Goal: Task Accomplishment & Management: Complete application form

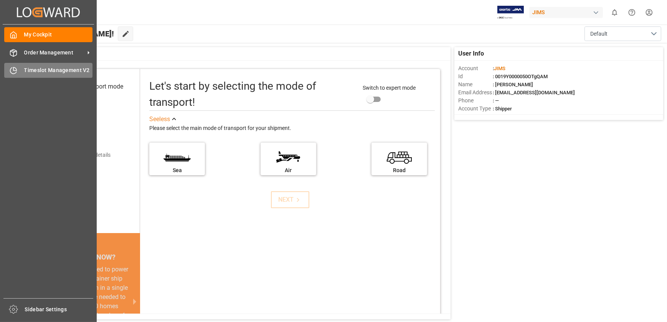
click at [20, 69] on div "Timeslot Management V2 Timeslot Management V2" at bounding box center [48, 70] width 88 height 15
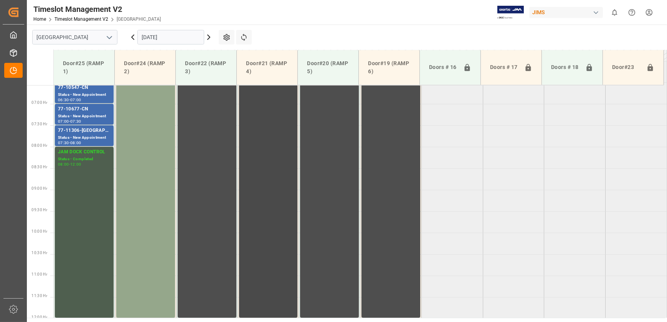
scroll to position [173, 0]
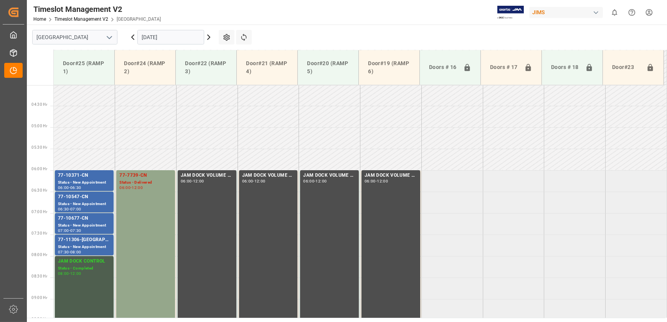
click at [210, 36] on icon at bounding box center [208, 37] width 9 height 9
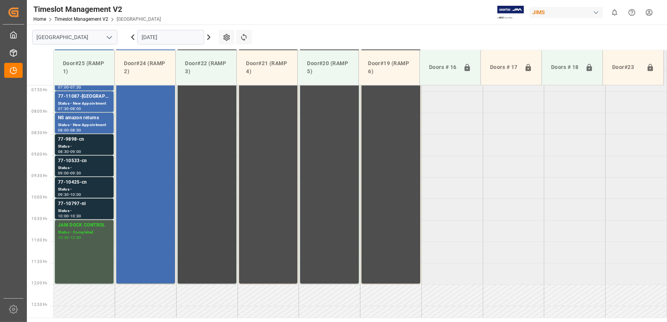
scroll to position [347, 0]
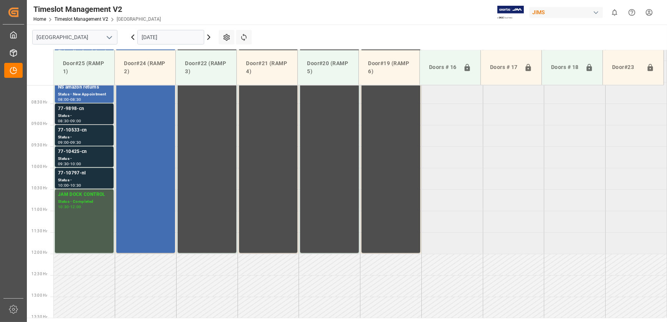
click at [104, 111] on div "77-9898-cn" at bounding box center [84, 109] width 53 height 8
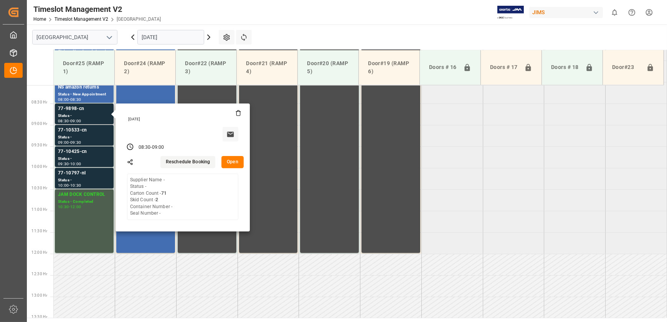
click at [234, 160] on button "Open" at bounding box center [232, 162] width 22 height 12
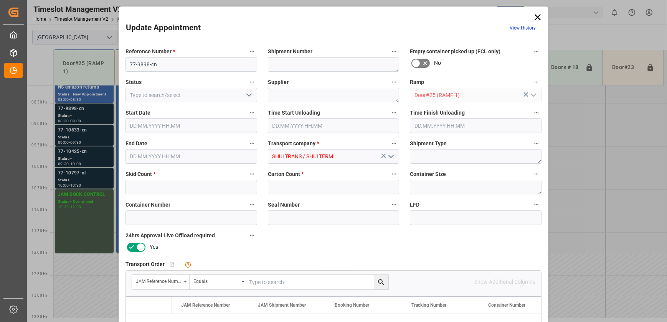
type input "2"
type input "71"
type input "[DATE] 08:30"
type input "[DATE] 09:00"
type input "[DATE] 12:58"
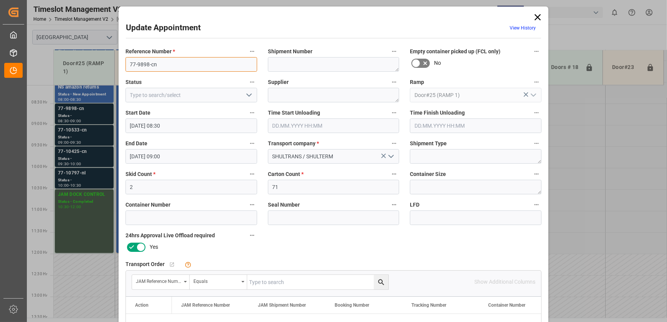
click at [168, 65] on input "77-9898-cn" at bounding box center [191, 64] width 132 height 15
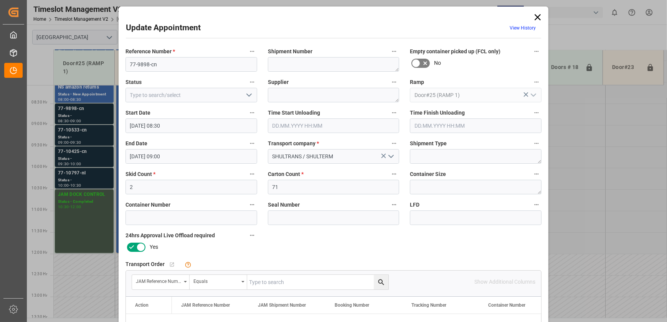
click at [270, 278] on input "text" at bounding box center [317, 282] width 141 height 15
paste input "77-9898-cn"
type input "77-9898-cn"
click at [378, 283] on icon "search button" at bounding box center [381, 282] width 6 height 6
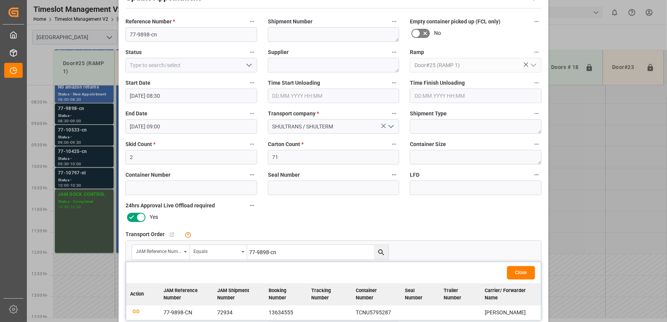
scroll to position [69, 0]
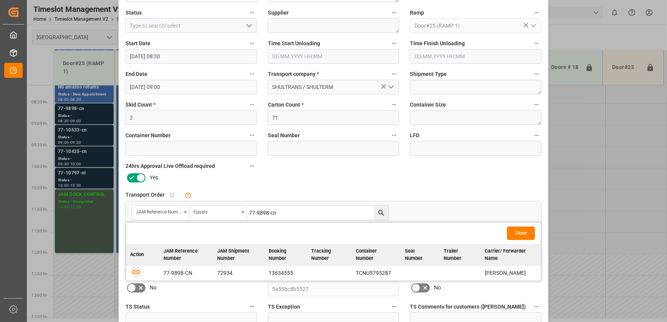
click at [134, 272] on icon "button" at bounding box center [136, 272] width 10 height 10
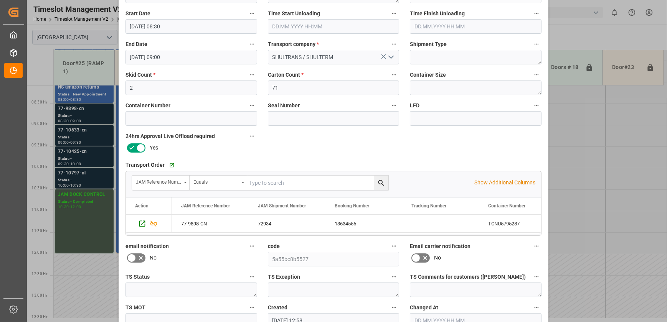
scroll to position [143, 0]
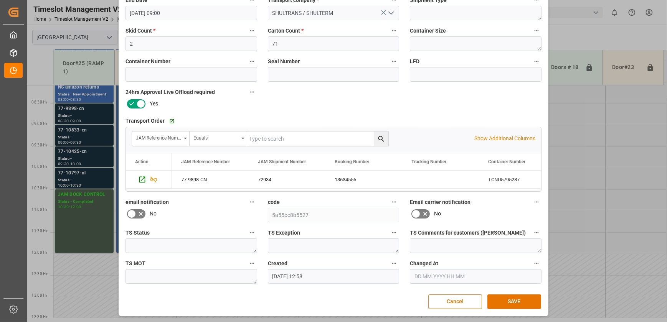
drag, startPoint x: 518, startPoint y: 300, endPoint x: 442, endPoint y: 268, distance: 82.2
click at [518, 300] on button "SAVE" at bounding box center [514, 302] width 54 height 15
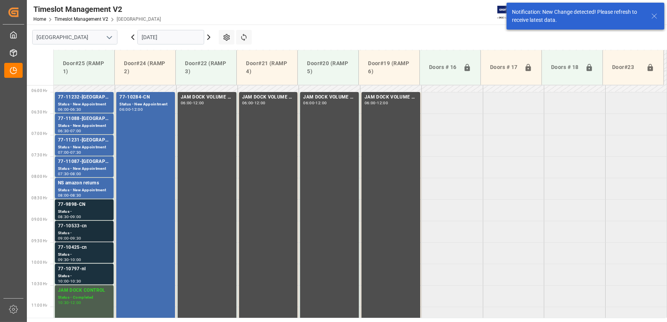
scroll to position [303, 0]
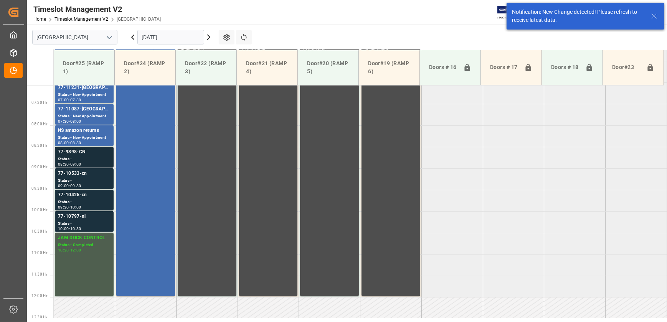
click at [93, 157] on div "Status -" at bounding box center [84, 159] width 53 height 7
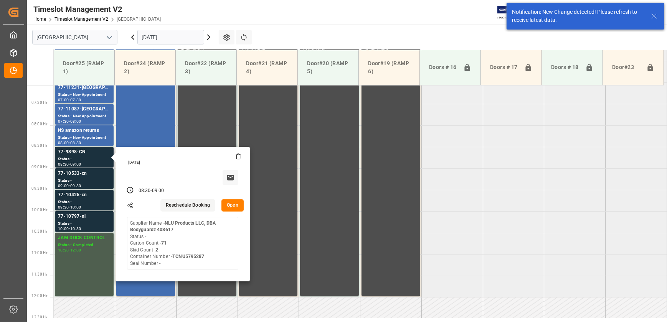
click at [232, 205] on button "Open" at bounding box center [232, 205] width 22 height 12
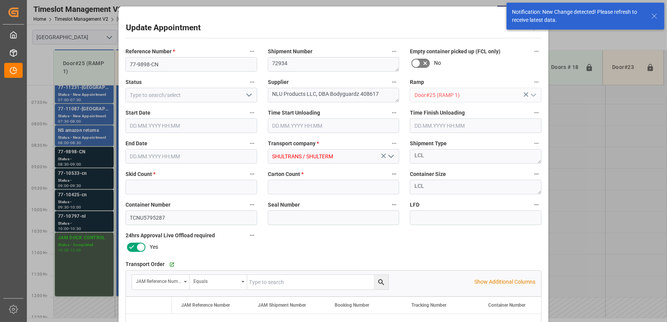
type input "2"
type input "71"
type input "[DATE] 08:30"
type input "[DATE] 09:00"
type input "[DATE] 12:58"
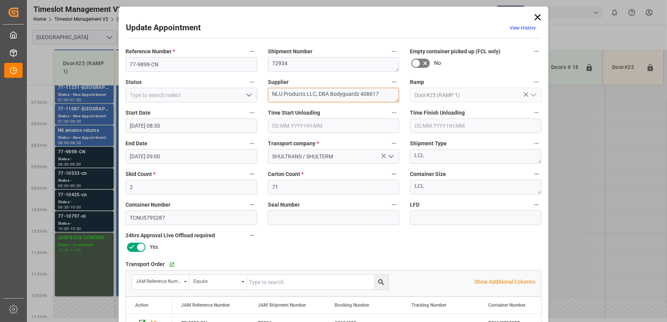
drag, startPoint x: 395, startPoint y: 92, endPoint x: 305, endPoint y: 92, distance: 90.1
click at [305, 92] on textarea "NLU Products LLC, DBA Bodyguardz 408617" at bounding box center [334, 95] width 132 height 15
click at [345, 94] on textarea "NLU Products INON(7" at bounding box center [334, 95] width 132 height 15
type textarea "NLU Products INON(7)"
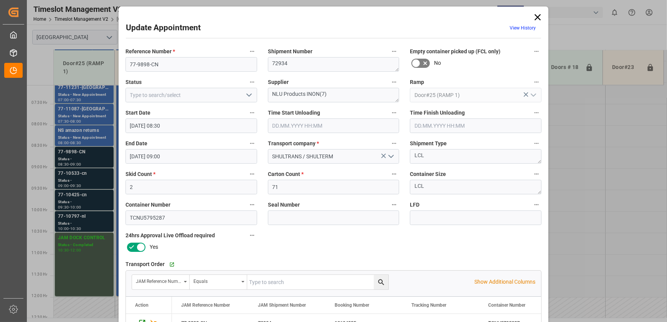
click at [245, 95] on icon "open menu" at bounding box center [248, 95] width 9 height 9
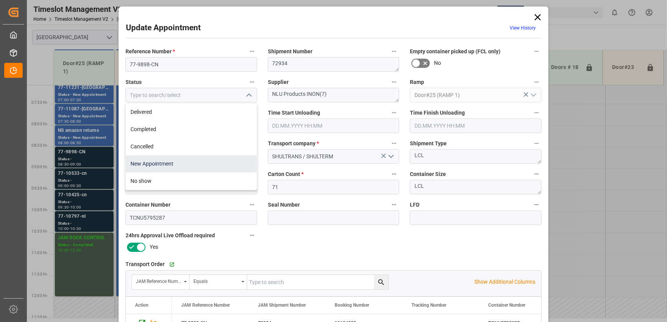
click at [172, 160] on div "New Appointment" at bounding box center [191, 163] width 131 height 17
type input "New Appointment"
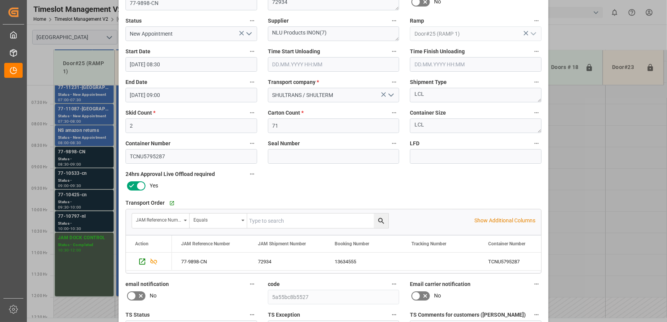
scroll to position [143, 0]
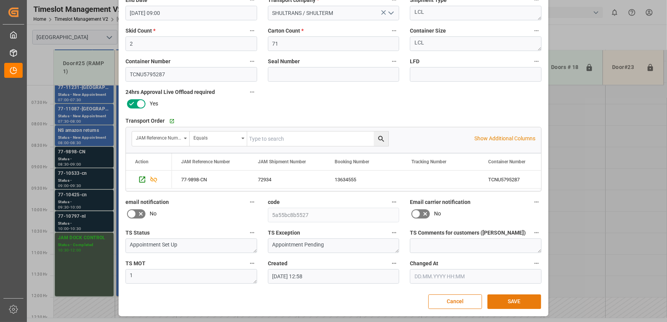
click at [514, 302] on button "SAVE" at bounding box center [514, 302] width 54 height 15
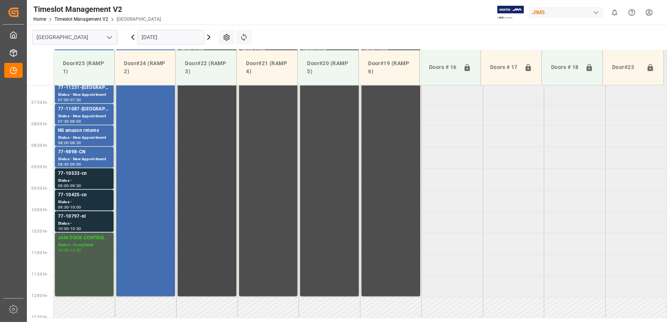
scroll to position [268, 0]
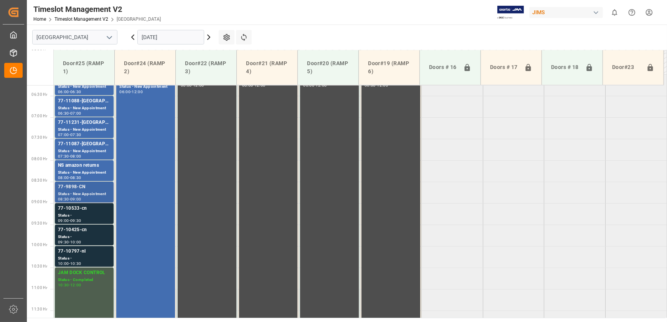
click at [99, 198] on div "08:30 - 09:00" at bounding box center [84, 200] width 53 height 4
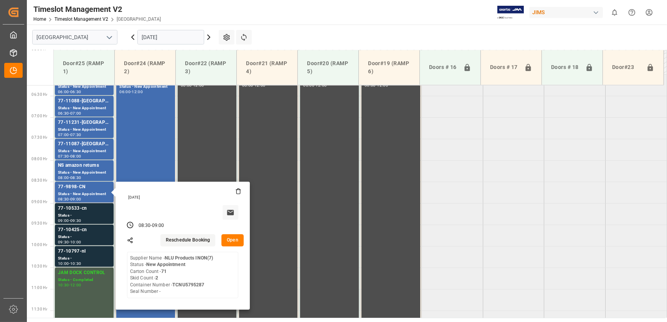
click at [229, 238] on button "Open" at bounding box center [232, 240] width 22 height 12
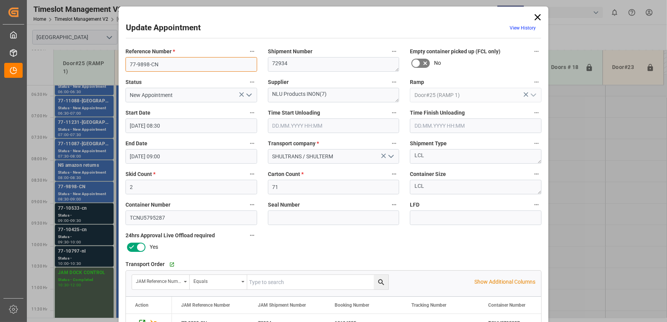
click at [202, 66] on input "77-9898-CN" at bounding box center [191, 64] width 132 height 15
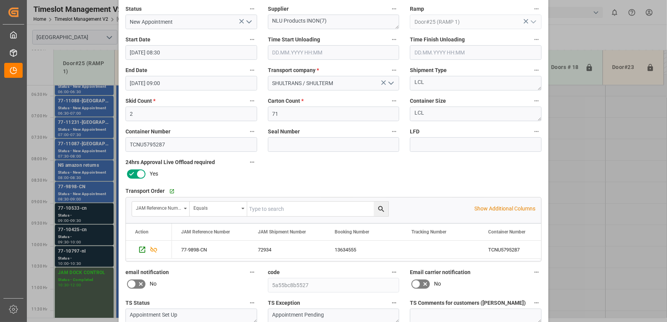
scroll to position [0, 0]
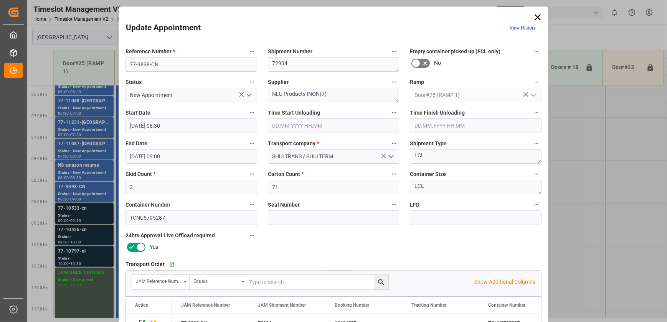
click at [98, 217] on div "Update Appointment View History Reference Number * 77-9898-CN Shipment Number 7…" at bounding box center [333, 161] width 667 height 322
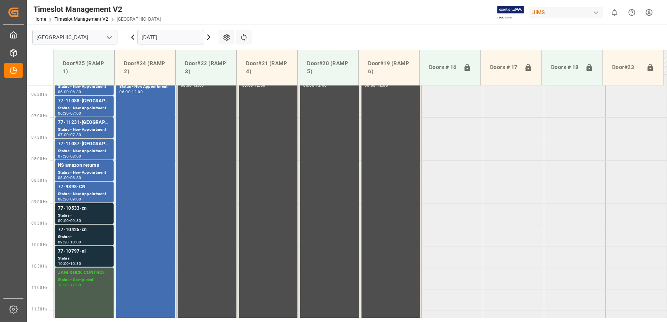
click at [98, 217] on div "Status -" at bounding box center [84, 215] width 53 height 7
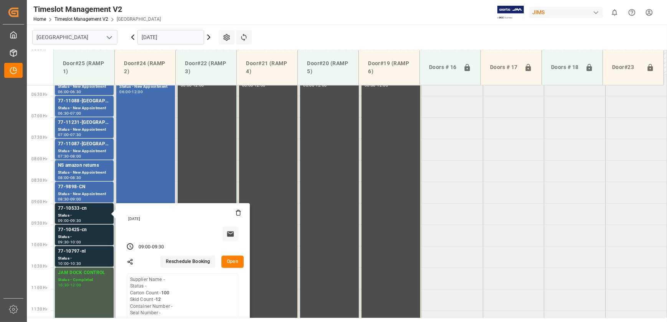
click at [233, 263] on button "Open" at bounding box center [232, 262] width 22 height 12
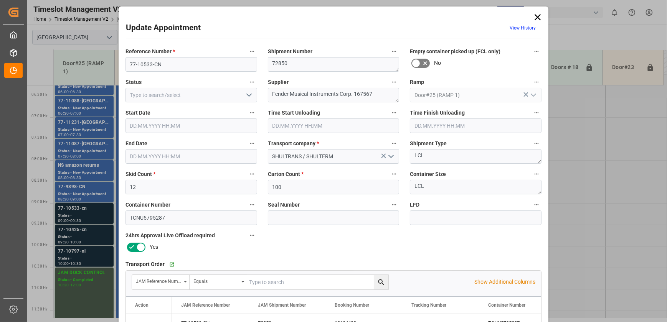
type input "[DATE] 09:00"
type input "[DATE] 09:30"
type input "[DATE] 12:59"
click at [176, 64] on input "77-10533-CN" at bounding box center [191, 64] width 132 height 15
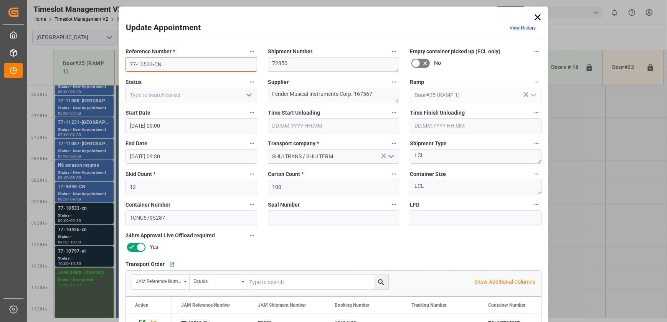
click at [176, 64] on input "77-10533-CN" at bounding box center [191, 64] width 132 height 15
click at [303, 281] on input "text" at bounding box center [317, 282] width 141 height 15
paste input "77-10533-CN"
type input "77-10533-CN"
click at [379, 280] on icon "search button" at bounding box center [381, 282] width 8 height 8
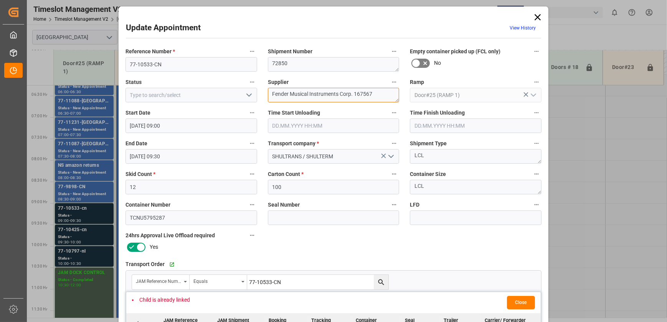
drag, startPoint x: 379, startPoint y: 95, endPoint x: 307, endPoint y: 99, distance: 71.5
click at [307, 99] on textarea "Fender Musical Instruments Corp. 167567" at bounding box center [334, 95] width 132 height 15
type textarea "Fender Musical INO9(26)"
click at [247, 94] on icon "open menu" at bounding box center [248, 95] width 9 height 9
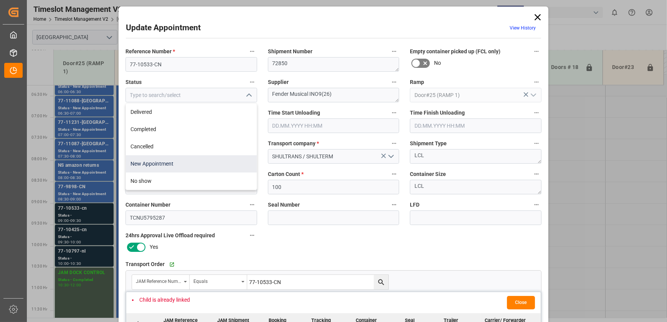
click at [208, 162] on div "New Appointment" at bounding box center [191, 163] width 131 height 17
type input "New Appointment"
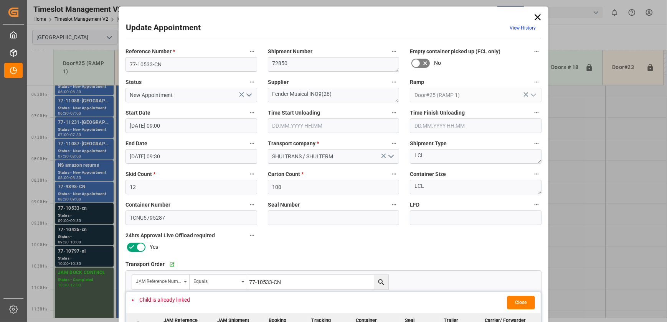
click at [521, 297] on button "Close" at bounding box center [521, 302] width 28 height 13
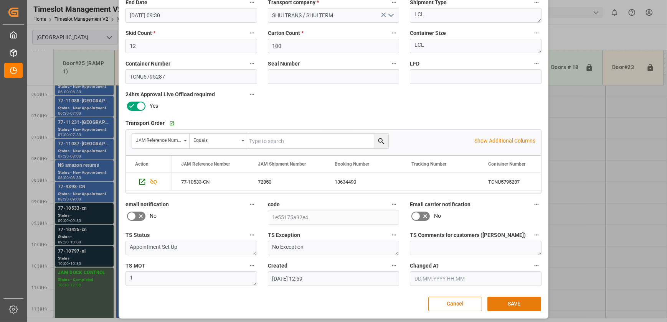
scroll to position [143, 0]
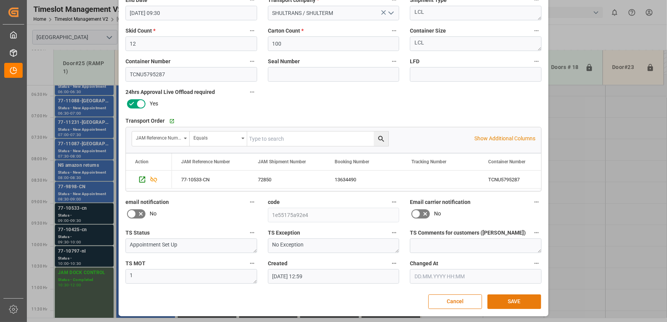
click at [531, 301] on button "SAVE" at bounding box center [514, 302] width 54 height 15
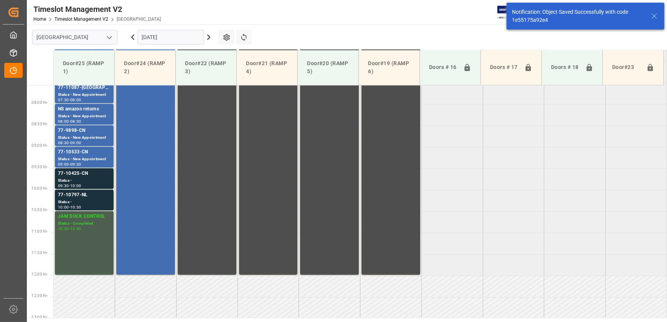
scroll to position [347, 0]
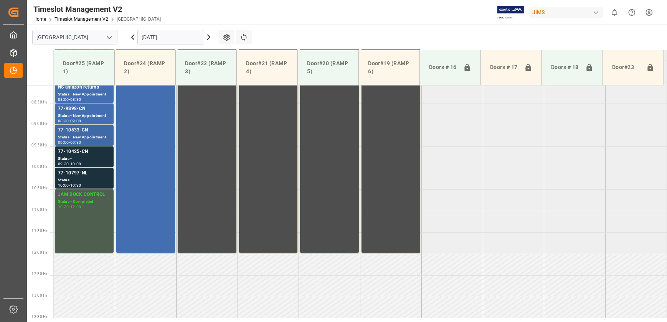
click at [107, 132] on div "77-10533-CN" at bounding box center [84, 131] width 53 height 8
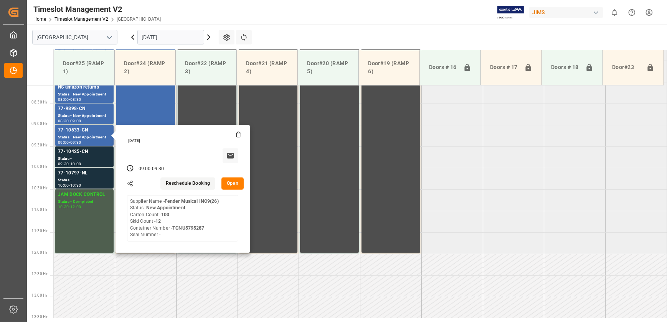
click at [232, 186] on button "Open" at bounding box center [232, 184] width 22 height 12
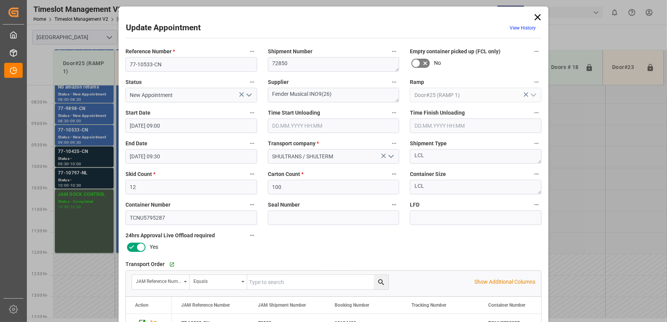
drag, startPoint x: 534, startPoint y: 17, endPoint x: 445, endPoint y: 46, distance: 93.4
click at [534, 17] on icon at bounding box center [537, 17] width 11 height 11
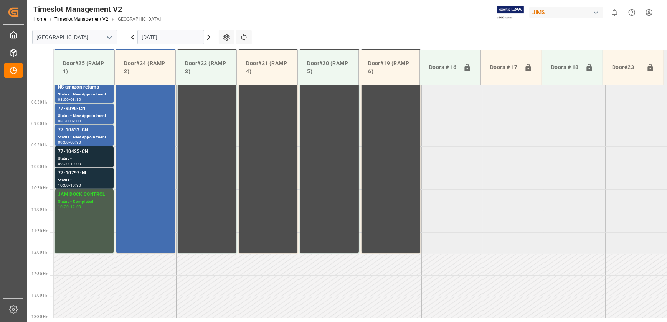
click at [85, 158] on div "Status -" at bounding box center [84, 159] width 53 height 7
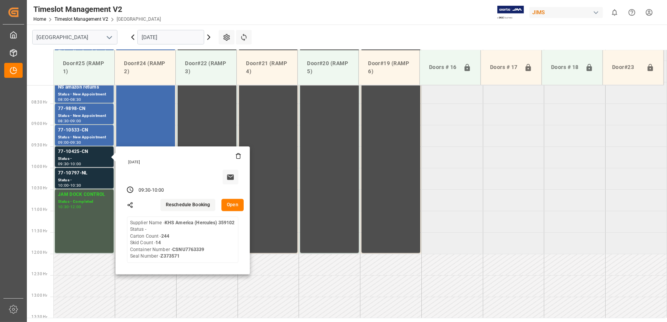
click at [232, 203] on button "Open" at bounding box center [232, 205] width 22 height 12
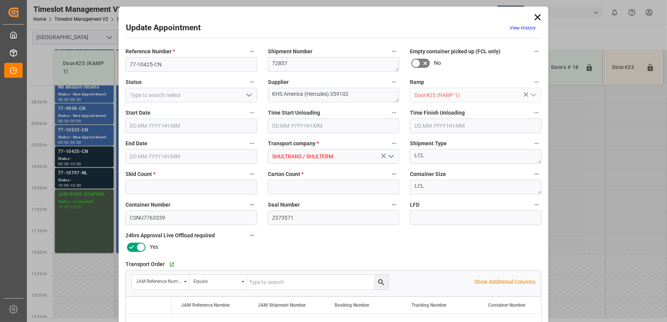
type input "14"
type input "244"
type input "[DATE] 09:30"
type input "[DATE] 10:00"
type input "[DATE] 13:01"
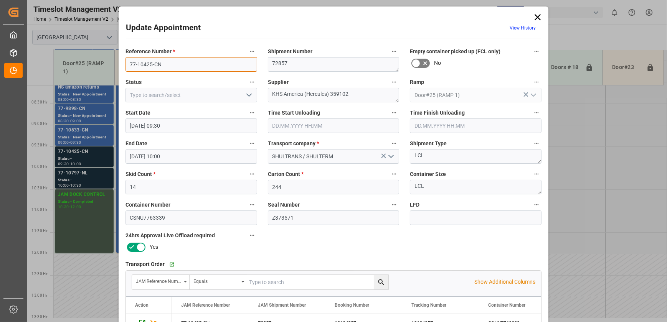
click at [159, 62] on input "77-10425-CN" at bounding box center [191, 64] width 132 height 15
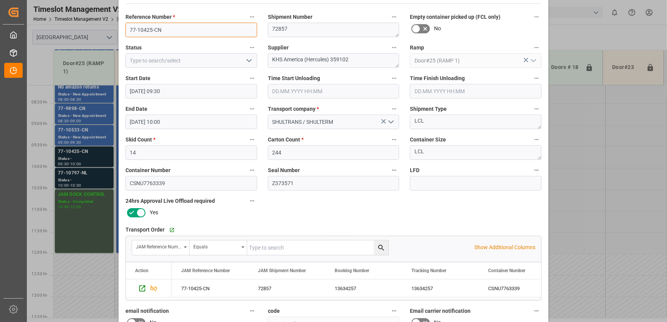
scroll to position [0, 0]
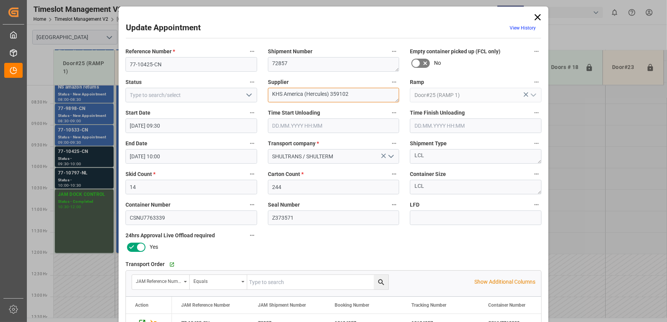
drag, startPoint x: 359, startPoint y: 95, endPoint x: 331, endPoint y: 93, distance: 28.0
click at [331, 93] on textarea "KHS America (Hercules) 359102" at bounding box center [334, 95] width 132 height 15
type textarea "KHS America (Hercules) INO2(48)"
click at [250, 95] on icon "open menu" at bounding box center [248, 95] width 9 height 9
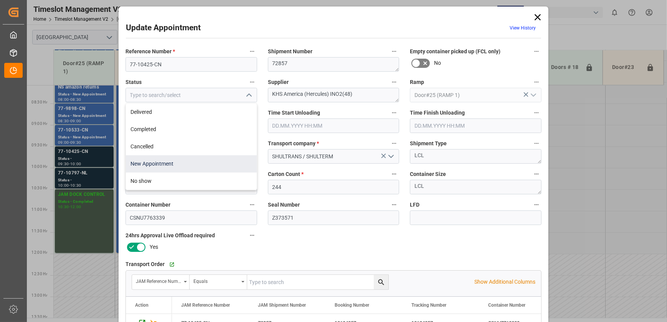
click at [178, 159] on div "New Appointment" at bounding box center [191, 163] width 131 height 17
type input "New Appointment"
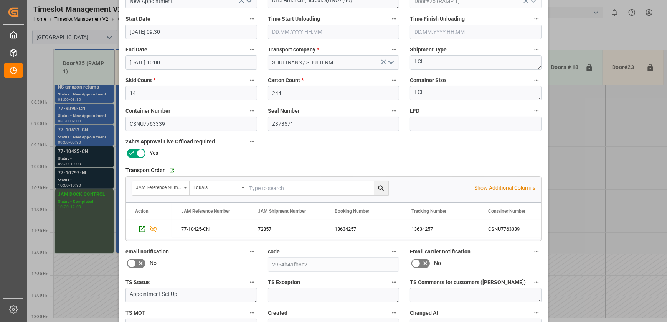
scroll to position [143, 0]
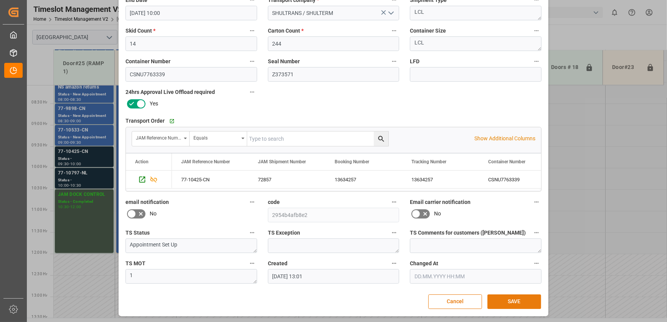
click at [514, 299] on button "SAVE" at bounding box center [514, 302] width 54 height 15
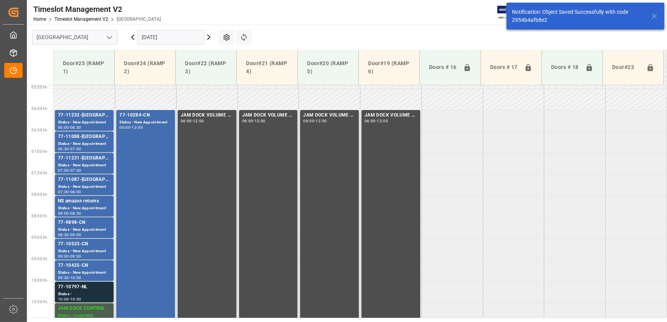
scroll to position [347, 0]
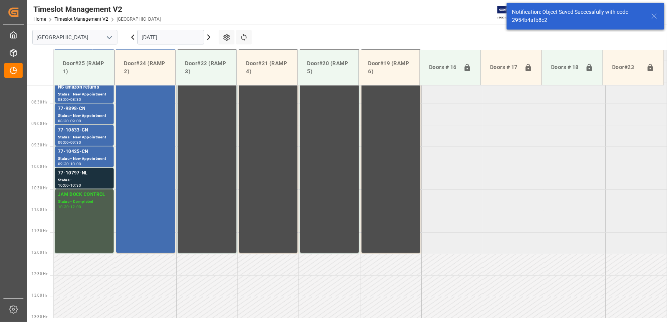
click at [207, 36] on icon at bounding box center [208, 37] width 9 height 9
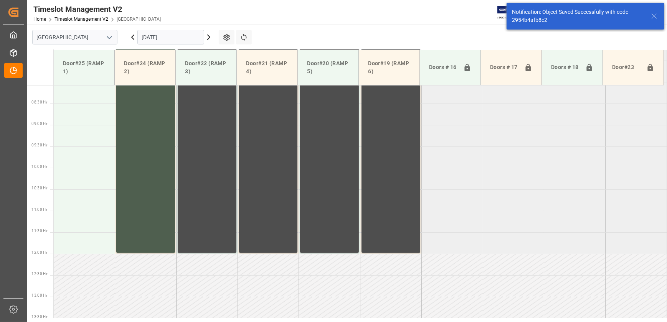
click at [133, 38] on icon at bounding box center [132, 37] width 9 height 9
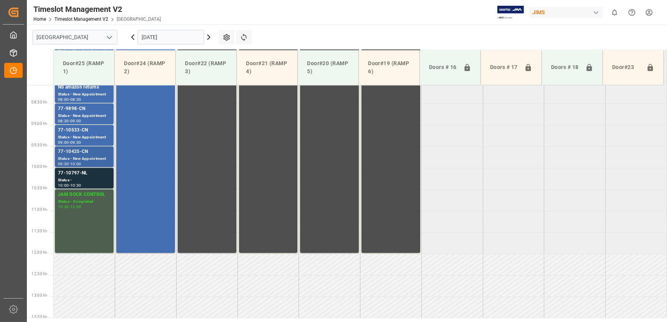
click at [83, 149] on div "77-10425-CN" at bounding box center [84, 152] width 53 height 8
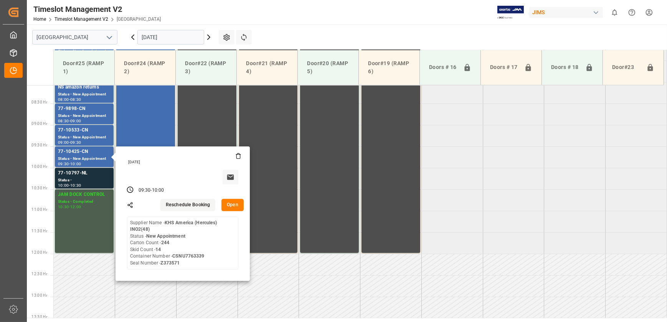
click at [228, 207] on button "Open" at bounding box center [232, 205] width 22 height 12
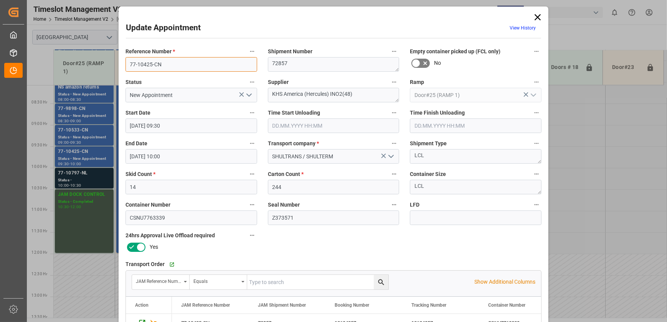
click at [181, 66] on input "77-10425-CN" at bounding box center [191, 64] width 132 height 15
click at [93, 173] on div "Update Appointment View History Reference Number * 77-10425-CN Shipment Number …" at bounding box center [333, 161] width 667 height 322
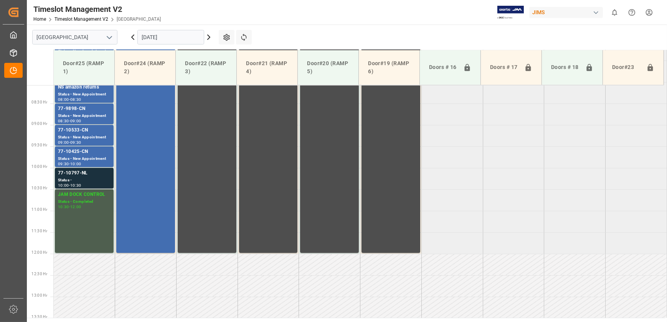
click at [93, 173] on div "77-10797-NL" at bounding box center [84, 174] width 53 height 8
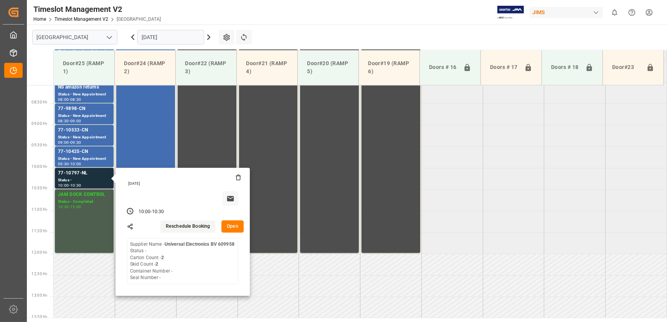
click at [232, 223] on button "Open" at bounding box center [232, 227] width 22 height 12
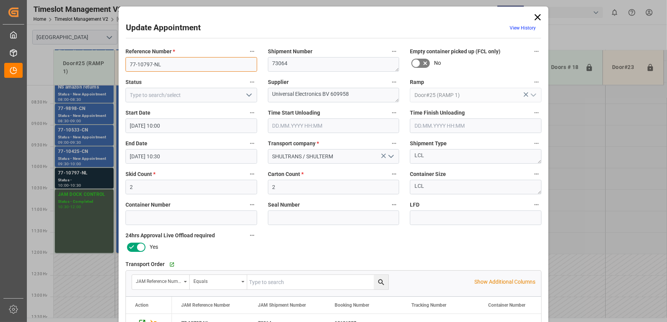
click at [173, 66] on input "77-10797-NL" at bounding box center [191, 64] width 132 height 15
click at [248, 95] on icon "open menu" at bounding box center [248, 95] width 9 height 9
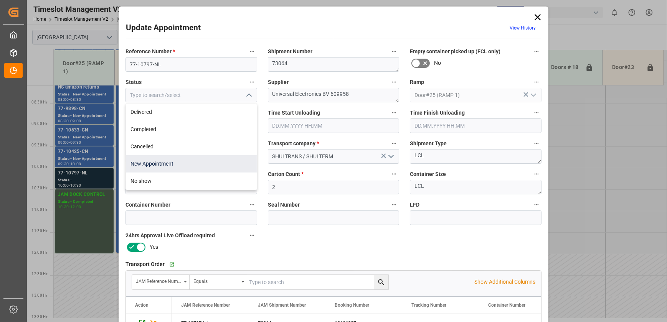
click at [175, 160] on div "New Appointment" at bounding box center [191, 163] width 131 height 17
type input "New Appointment"
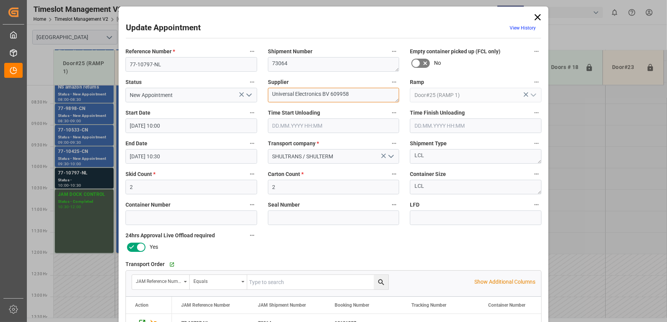
drag, startPoint x: 364, startPoint y: 95, endPoint x: 322, endPoint y: 97, distance: 41.8
click at [322, 97] on textarea "Universal Electronics BV 609958" at bounding box center [334, 95] width 132 height 15
click at [338, 97] on textarea "Universal Electronics INO" at bounding box center [334, 95] width 132 height 15
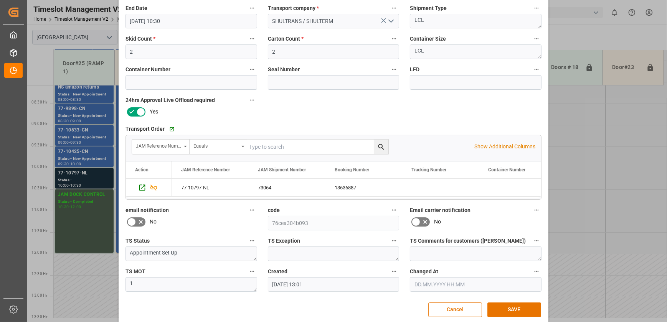
scroll to position [143, 0]
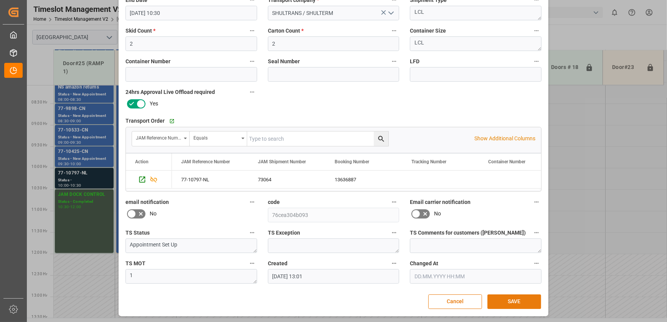
type textarea "Universal Electronics INON(2)"
click at [519, 300] on button "SAVE" at bounding box center [514, 302] width 54 height 15
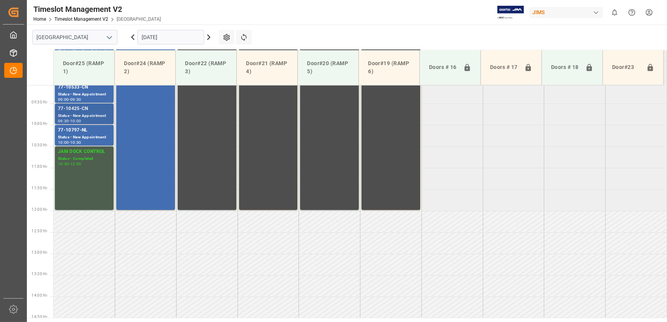
scroll to position [355, 0]
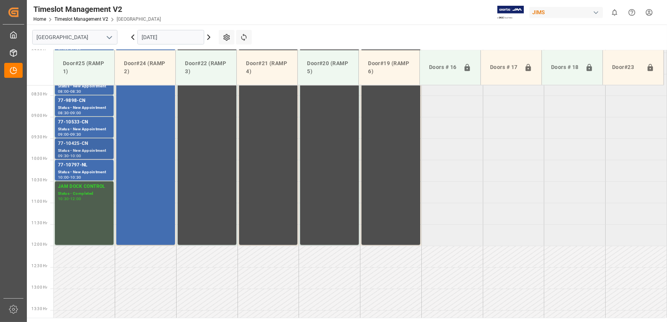
click at [104, 150] on div "Status - New Appointment" at bounding box center [84, 151] width 53 height 7
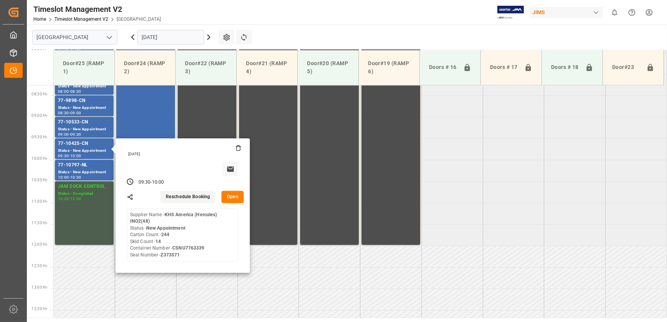
click at [239, 199] on button "Open" at bounding box center [232, 197] width 22 height 12
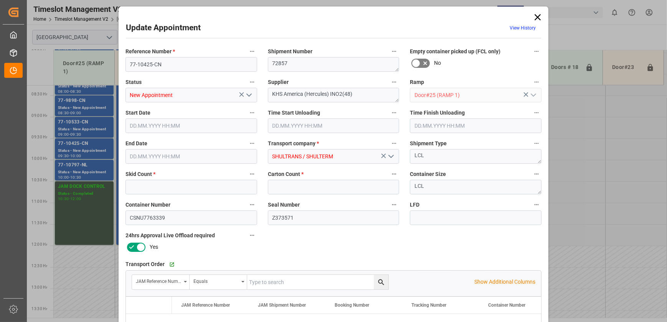
type input "14"
type input "244"
type input "[DATE] 09:30"
type input "[DATE] 10:00"
type input "[DATE] 13:01"
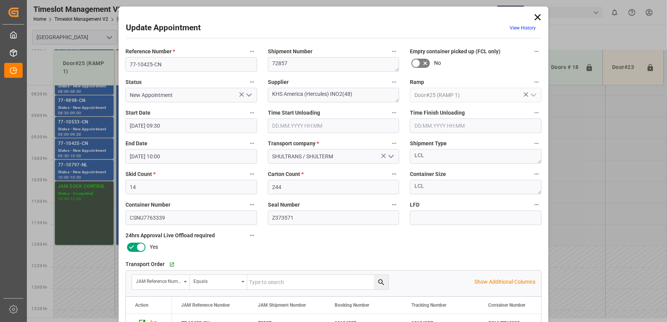
click at [77, 170] on div "Update Appointment View History Reference Number * 77-10425-CN Shipment Number …" at bounding box center [333, 161] width 667 height 322
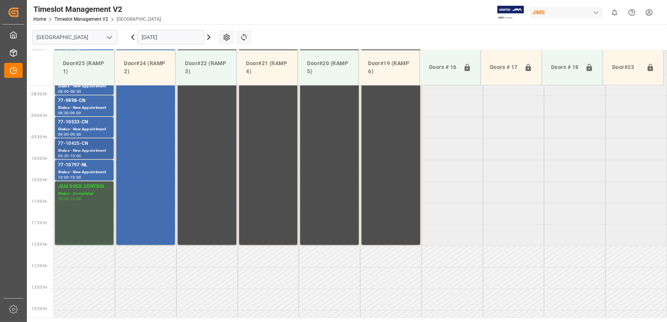
click at [90, 148] on div "Status - New Appointment" at bounding box center [84, 151] width 53 height 7
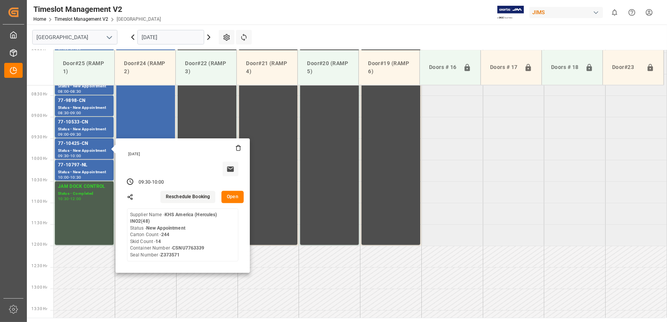
click at [230, 198] on button "Open" at bounding box center [232, 197] width 22 height 12
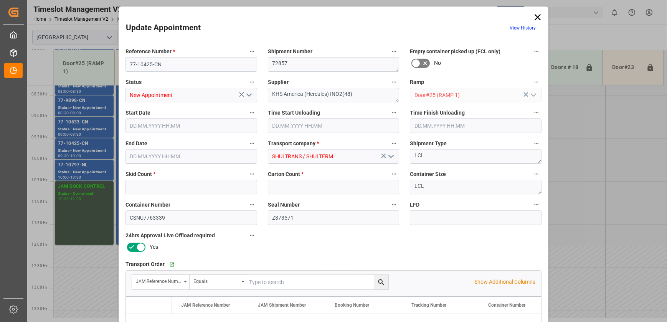
type input "14"
type input "244"
type input "[DATE] 09:30"
type input "[DATE] 10:00"
type input "[DATE] 13:01"
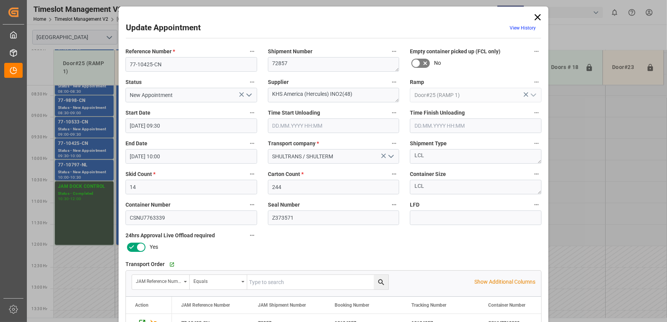
click at [536, 19] on icon at bounding box center [537, 17] width 11 height 11
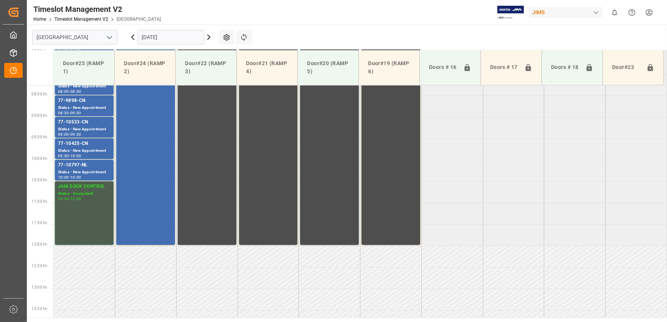
click at [206, 37] on icon at bounding box center [208, 37] width 9 height 9
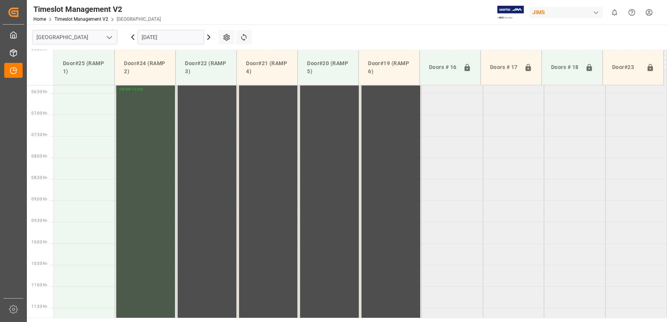
scroll to position [138, 0]
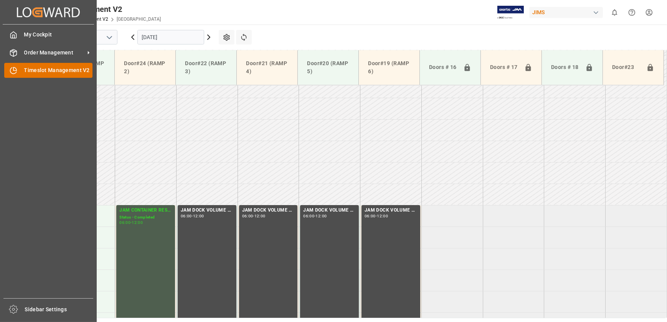
click at [16, 68] on icon at bounding box center [14, 71] width 8 height 8
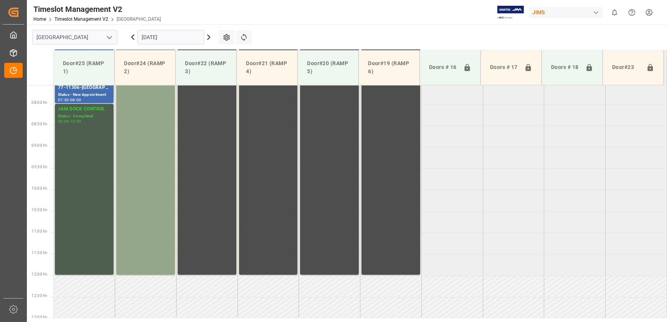
scroll to position [347, 0]
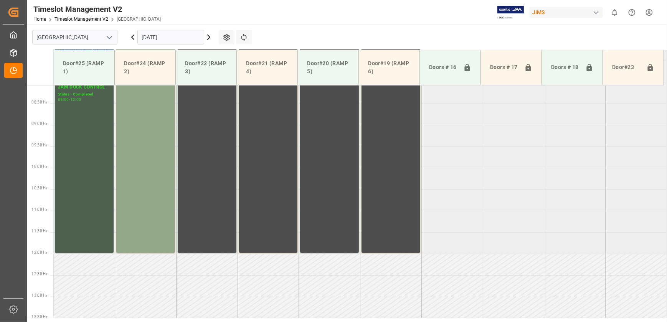
click at [209, 36] on icon at bounding box center [208, 37] width 2 height 5
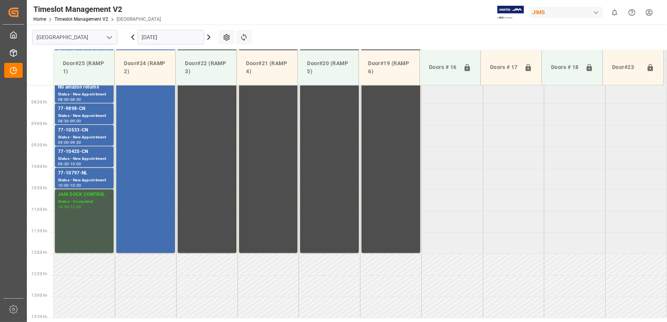
click at [209, 36] on icon at bounding box center [208, 37] width 2 height 5
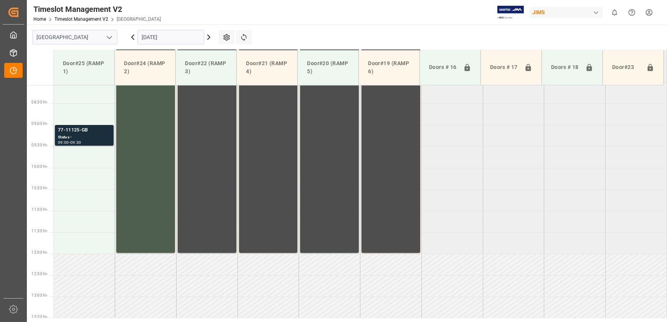
click at [97, 134] on div "Status -" at bounding box center [84, 137] width 53 height 7
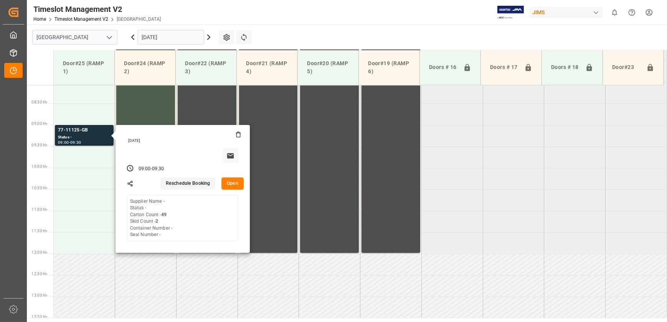
click at [467, 211] on tabel "JAM CONTAINER RESERVED Status - Completed 06:00 - 12:00 JAM DOCK VOLUME CONTROL…" at bounding box center [360, 253] width 613 height 1031
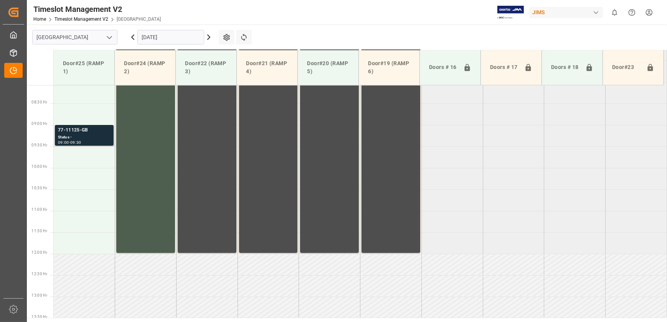
click at [93, 133] on div "77-11125-GB" at bounding box center [84, 131] width 53 height 8
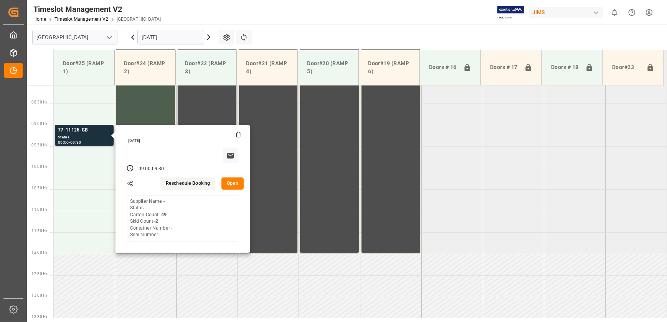
click at [233, 184] on button "Open" at bounding box center [232, 184] width 22 height 12
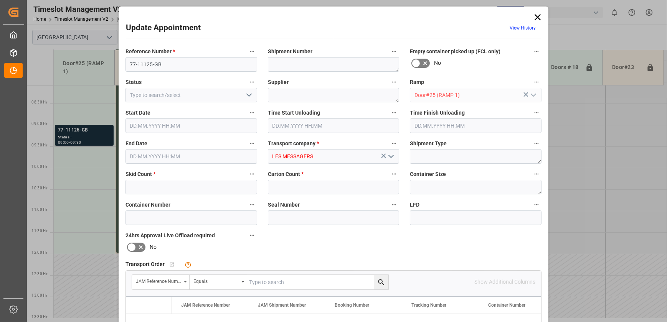
type input "2"
type input "49"
type input "[DATE] 09:00"
type input "[DATE] 09:30"
type input "[DATE] 13:18"
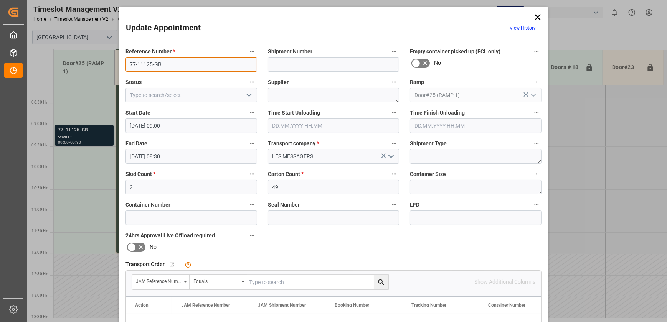
click at [203, 64] on input "77-11125-GB" at bounding box center [191, 64] width 132 height 15
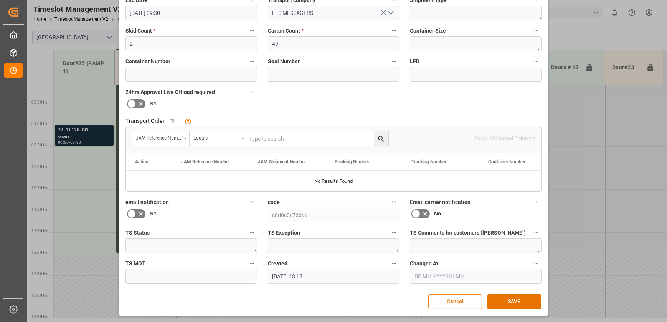
scroll to position [4, 0]
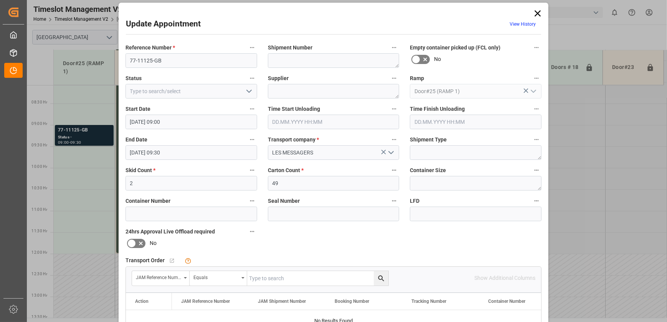
drag, startPoint x: 537, startPoint y: 12, endPoint x: 311, endPoint y: 54, distance: 230.1
click at [537, 12] on icon at bounding box center [537, 13] width 6 height 6
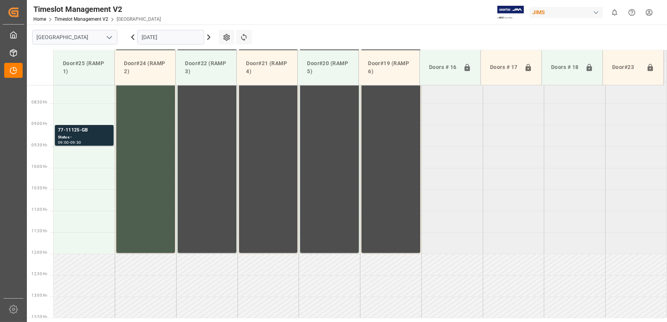
click at [209, 35] on icon at bounding box center [208, 37] width 9 height 9
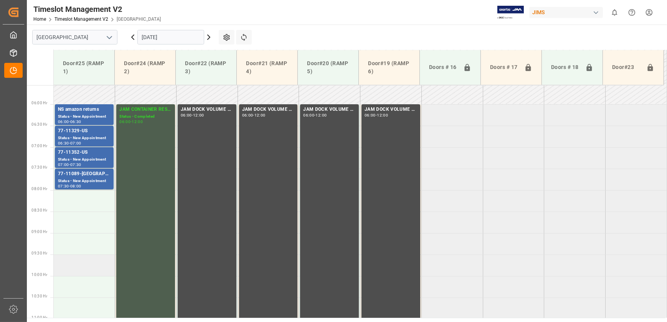
scroll to position [138, 0]
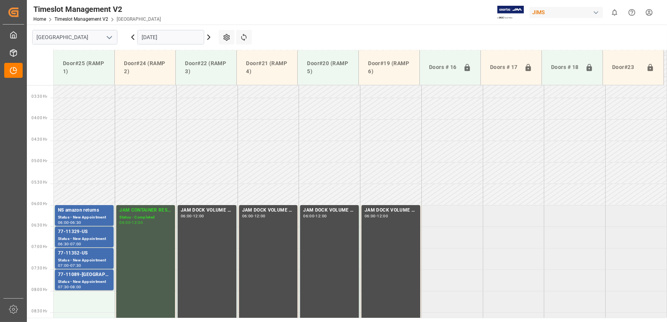
click at [133, 38] on icon at bounding box center [132, 37] width 9 height 9
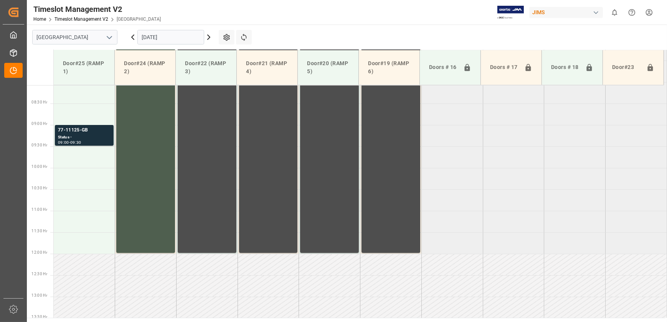
scroll to position [207, 0]
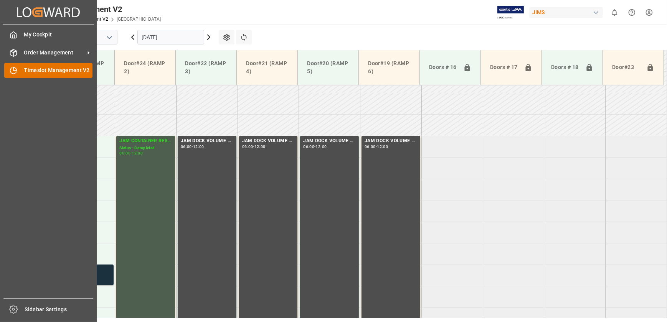
click at [10, 72] on icon at bounding box center [13, 71] width 6 height 6
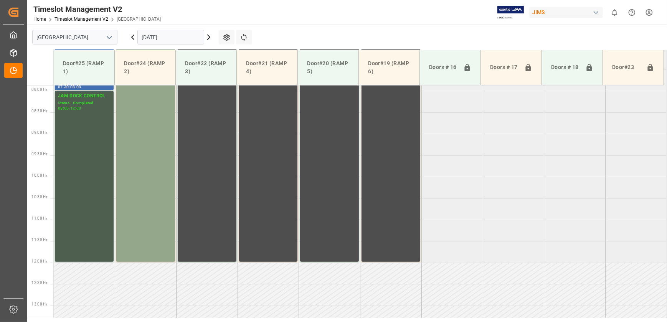
scroll to position [347, 0]
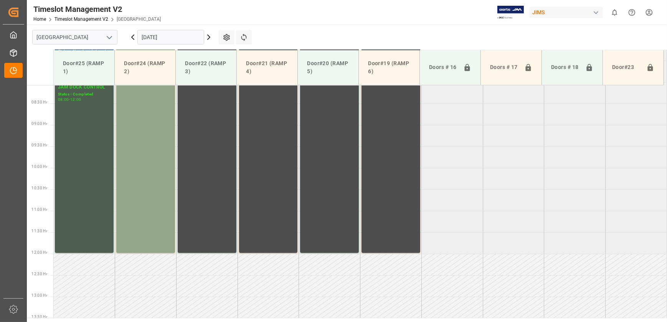
click at [208, 37] on icon at bounding box center [208, 37] width 9 height 9
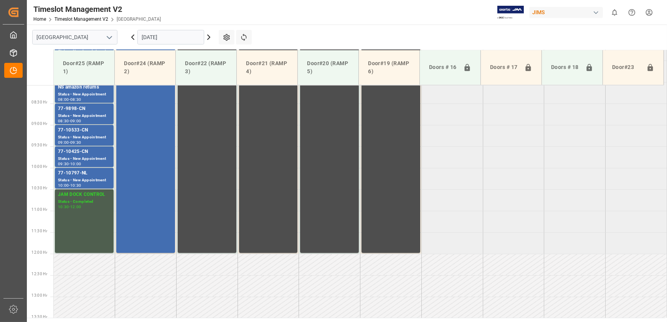
click at [208, 37] on icon at bounding box center [208, 37] width 9 height 9
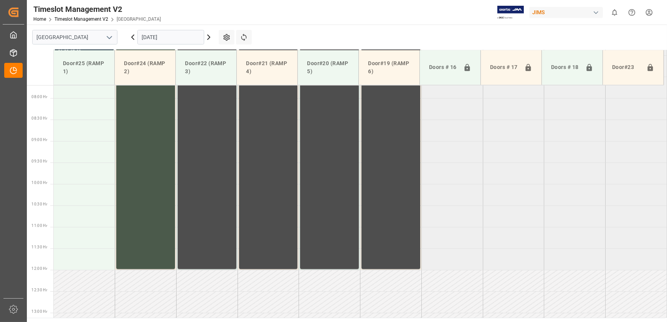
scroll to position [173, 0]
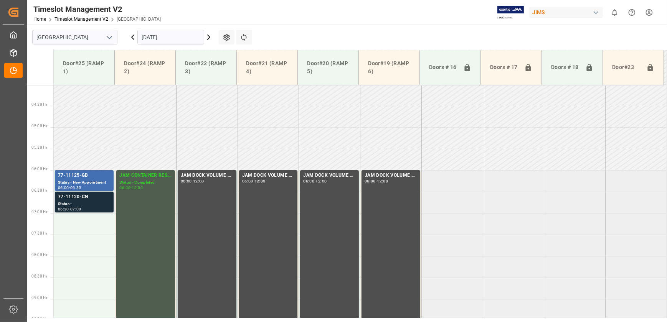
click at [86, 204] on div "Status -" at bounding box center [84, 204] width 53 height 7
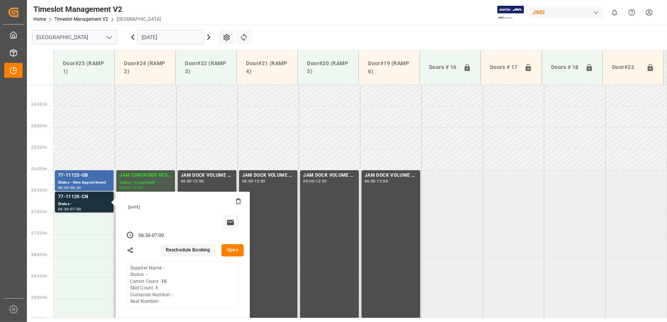
click at [230, 249] on button "Open" at bounding box center [232, 250] width 22 height 12
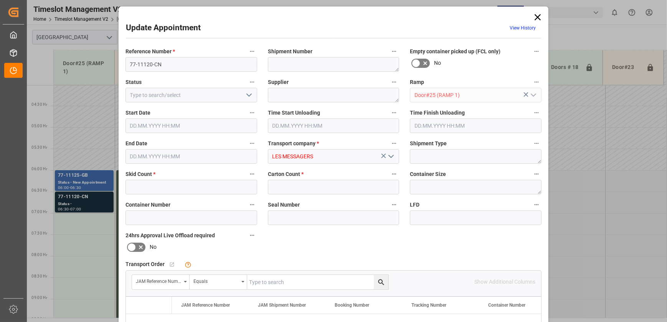
type input "1"
type input "15"
type input "[DATE] 06:30"
type input "[DATE] 07:00"
type input "[DATE] 13:21"
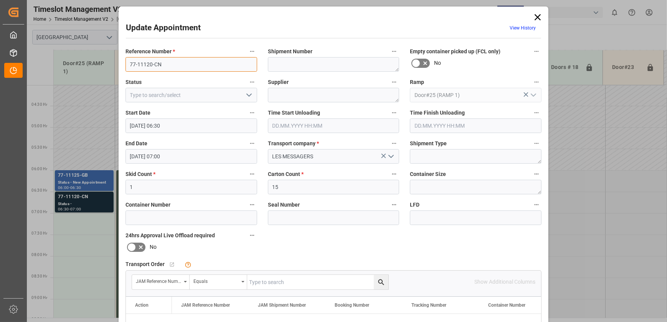
click at [174, 60] on input "77-11120-CN" at bounding box center [191, 64] width 132 height 15
click at [537, 18] on icon at bounding box center [537, 17] width 6 height 6
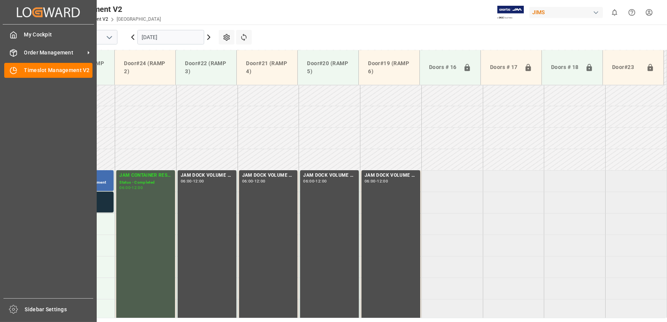
click at [96, 196] on div "Created by potrace 1.15, written by [PERSON_NAME] [DATE]-[DATE] Created by potr…" at bounding box center [48, 159] width 97 height 318
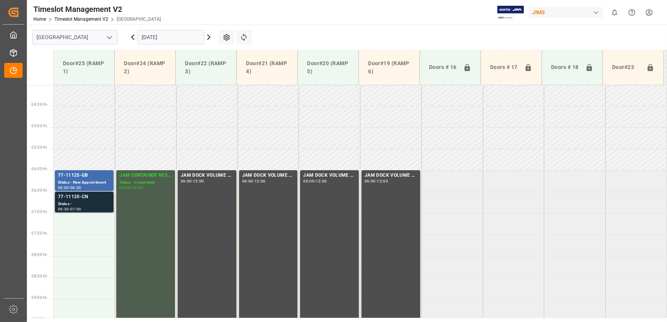
click at [104, 200] on div "77-11120-CN" at bounding box center [84, 197] width 53 height 8
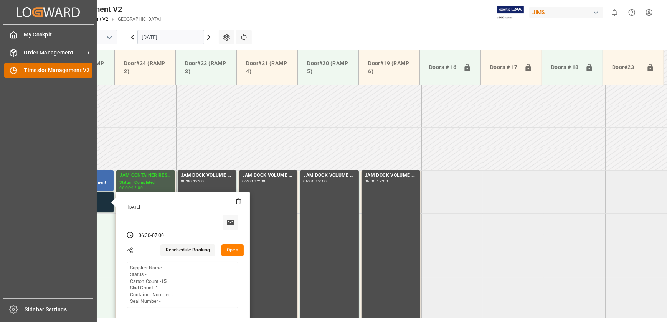
click at [14, 74] on icon at bounding box center [14, 71] width 8 height 8
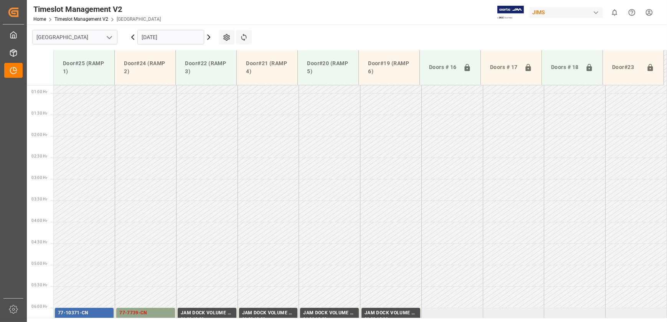
scroll to position [140, 0]
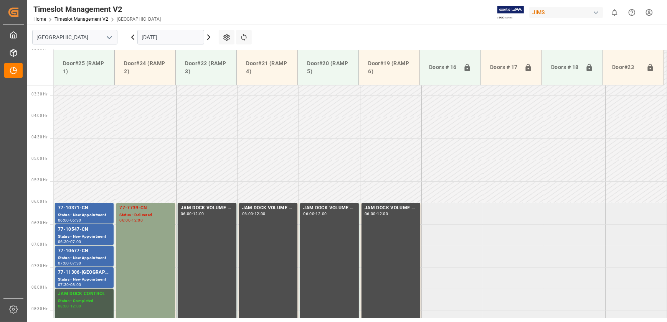
click at [209, 35] on icon at bounding box center [208, 37] width 9 height 9
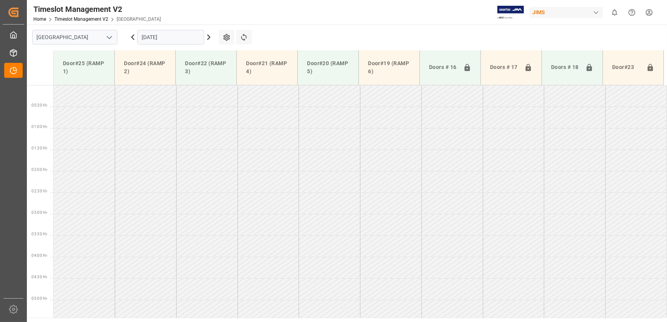
click at [209, 35] on icon at bounding box center [208, 37] width 9 height 9
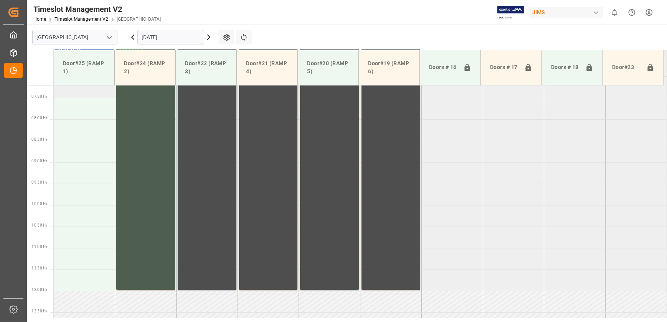
scroll to position [242, 0]
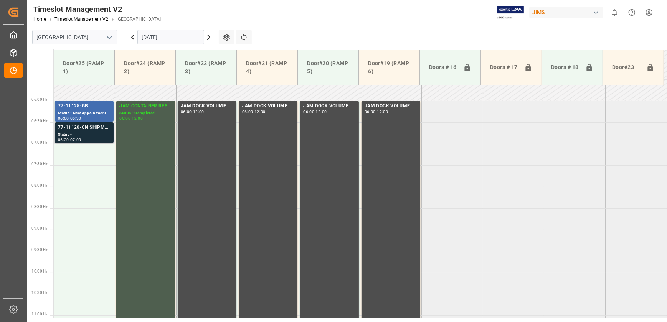
click at [88, 132] on div "Status -" at bounding box center [84, 135] width 53 height 7
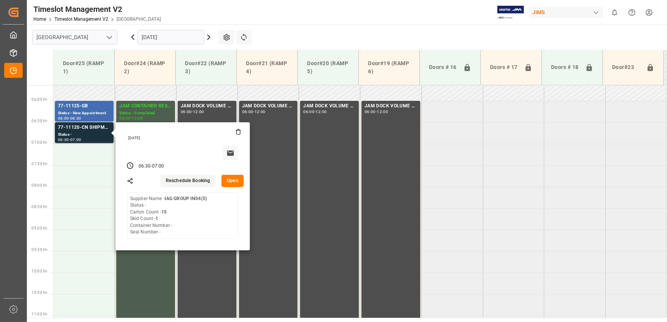
click at [231, 181] on button "Open" at bounding box center [232, 181] width 22 height 12
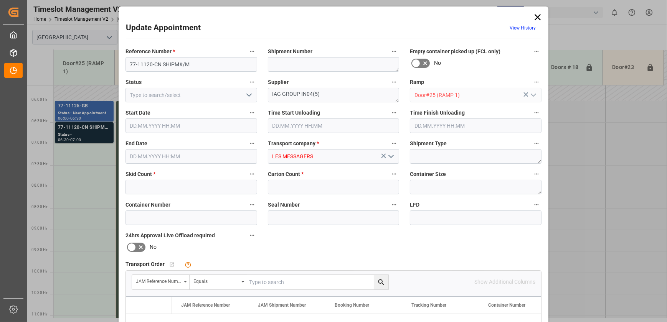
type input "1"
type input "15"
type input "[DATE] 06:30"
type input "[DATE] 07:00"
type input "[DATE] 13:21"
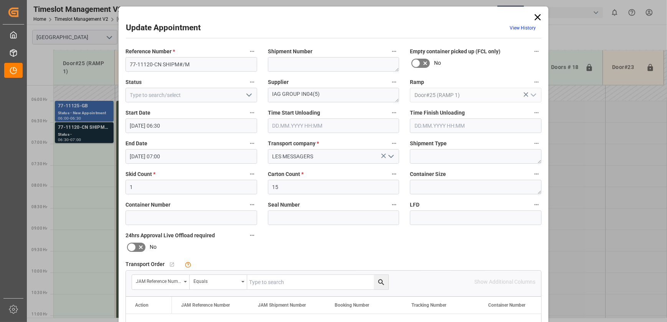
click at [536, 18] on icon at bounding box center [537, 17] width 11 height 11
